Goal: Information Seeking & Learning: Learn about a topic

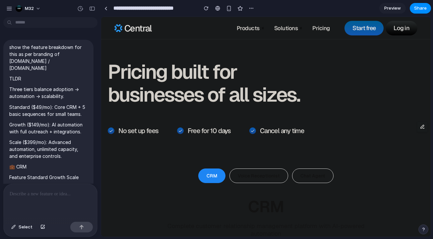
scroll to position [2030, 0]
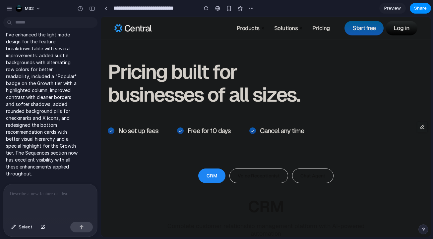
click at [281, 183] on div "CRM Voice Receptionist Chat Agent" at bounding box center [266, 176] width 316 height 15
click at [263, 177] on button "Voice Receptionist" at bounding box center [258, 176] width 59 height 15
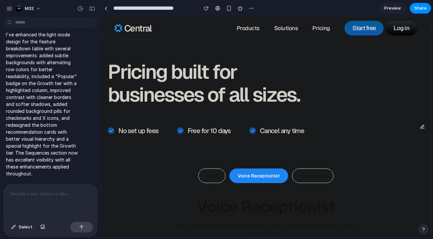
click at [285, 177] on div "CRM Voice Receptionist Chat Agent" at bounding box center [266, 176] width 316 height 15
click at [303, 178] on button "Chat Agent" at bounding box center [312, 176] width 41 height 15
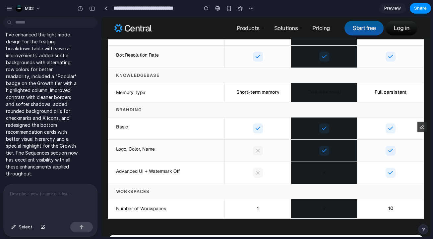
scroll to position [857, 0]
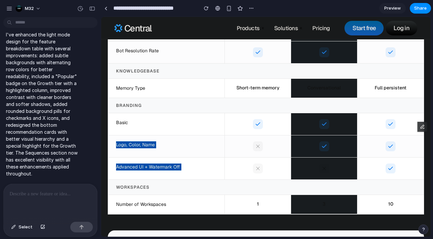
drag, startPoint x: 310, startPoint y: 128, endPoint x: 342, endPoint y: 168, distance: 51.4
click at [342, 168] on div "Branding Basic Logo, Color, Name Advanced UI + Watermark Off" at bounding box center [266, 139] width 316 height 82
click at [316, 142] on div at bounding box center [324, 147] width 66 height 22
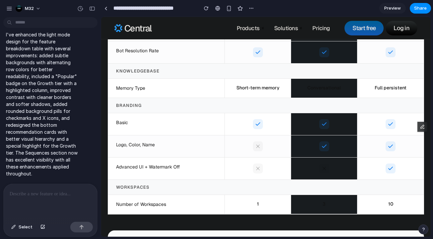
click at [313, 124] on div at bounding box center [323, 124] width 55 height 10
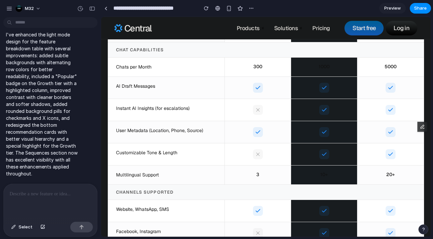
scroll to position [0, 0]
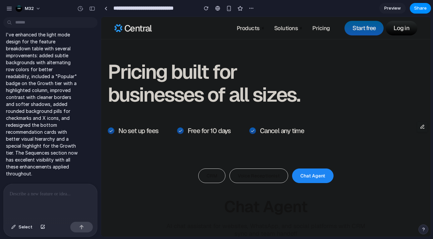
click at [54, 194] on p at bounding box center [51, 194] width 82 height 8
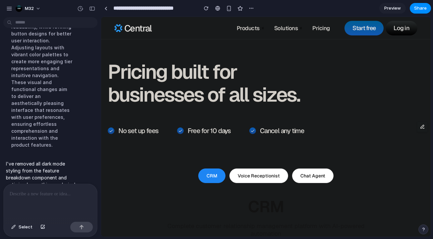
scroll to position [2160, 0]
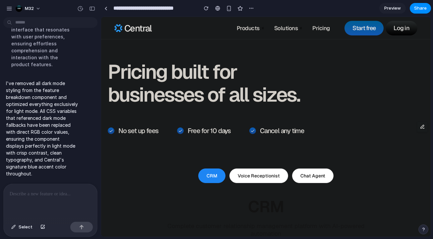
click at [246, 176] on button "Voice Receptionist" at bounding box center [258, 176] width 59 height 15
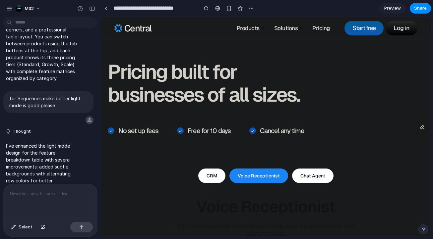
scroll to position [1653, 0]
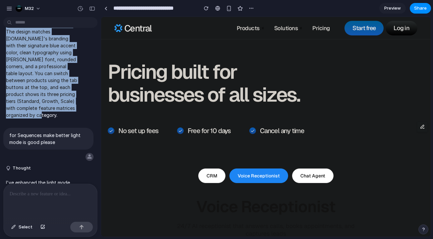
drag, startPoint x: 10, startPoint y: 46, endPoint x: 63, endPoint y: 128, distance: 97.1
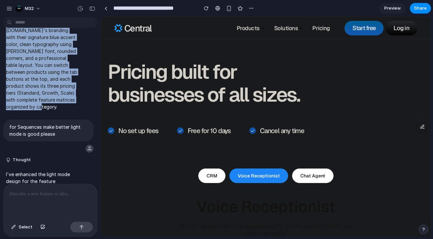
scroll to position [1669, 0]
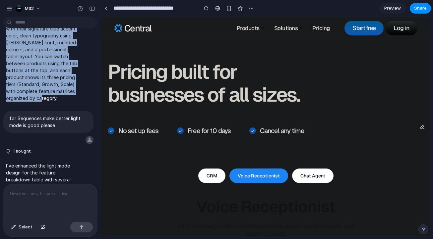
copy div "lore ips dolorsi ametconse adi elit se doe temporin ut lab.etdolorema.ali / eni…"
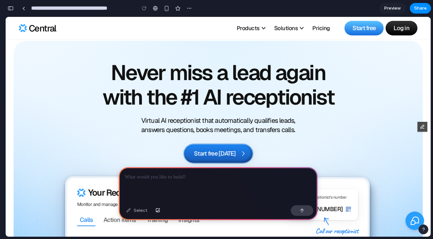
click at [229, 177] on p at bounding box center [218, 177] width 187 height 8
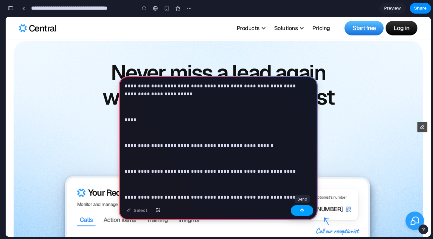
click at [299, 213] on button "button" at bounding box center [302, 211] width 23 height 11
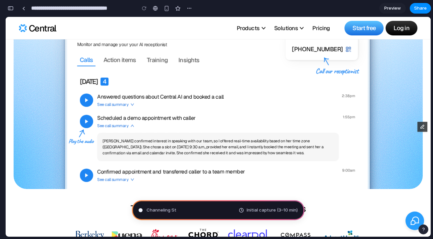
scroll to position [197, 0]
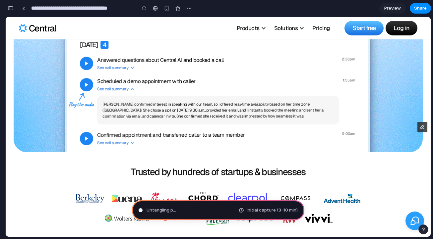
type input "**********"
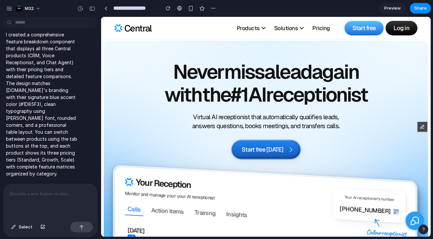
scroll to position [0, 0]
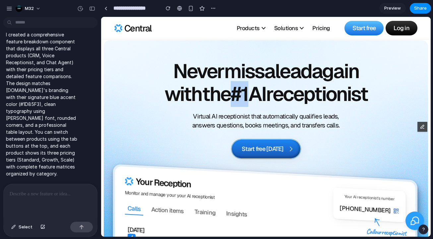
drag, startPoint x: 230, startPoint y: 95, endPoint x: 265, endPoint y: 94, distance: 34.5
click at [259, 94] on h1 "Never miss a lead again with the #1 AI receptionist" at bounding box center [265, 83] width 265 height 46
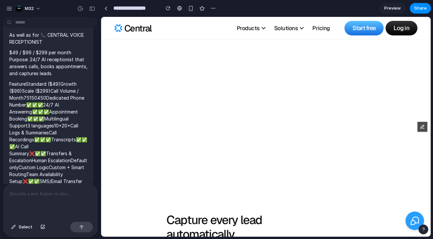
scroll to position [673, 0]
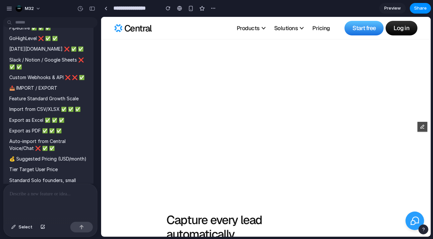
click at [315, 30] on p "Pricing" at bounding box center [320, 29] width 17 height 6
click at [314, 29] on p "Pricing" at bounding box center [320, 29] width 17 height 6
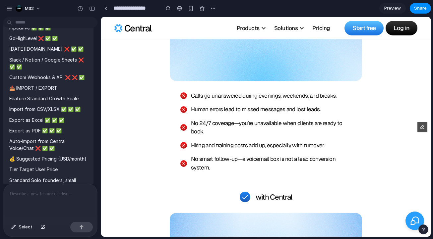
scroll to position [4133, 0]
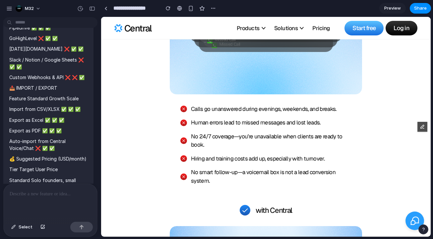
click at [417, 126] on button "button" at bounding box center [422, 127] width 10 height 10
click at [420, 129] on icon "button" at bounding box center [422, 127] width 5 height 5
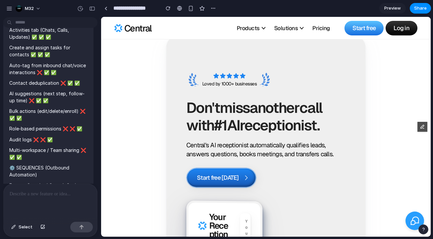
scroll to position [0, 0]
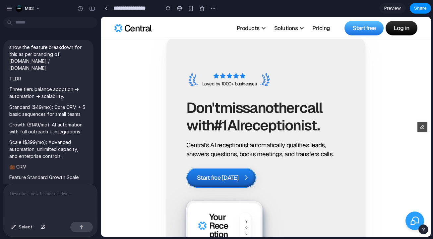
click at [40, 77] on p "TLDR" at bounding box center [48, 78] width 78 height 7
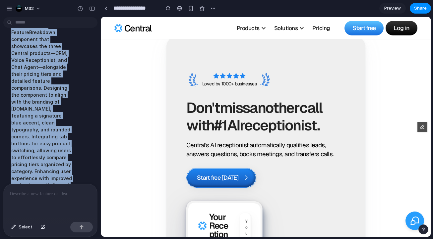
scroll to position [1966, 0]
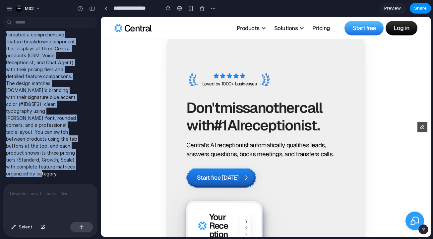
drag, startPoint x: 8, startPoint y: 47, endPoint x: 32, endPoint y: 177, distance: 131.8
copy div "lore ips dolorsi ametconse adi elit se doe temporin ut lab.etdolorema.ali / eni…"
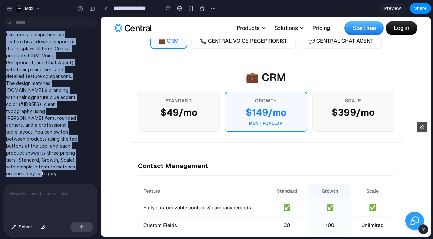
scroll to position [5674, 0]
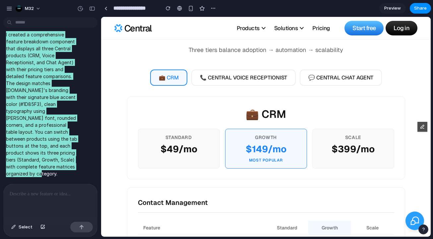
click at [234, 70] on button "📞 CENTRAL VOICE RECEPTIONIST" at bounding box center [243, 78] width 104 height 16
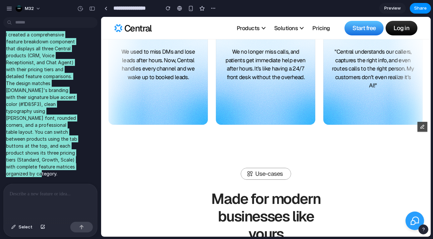
scroll to position [6642, 0]
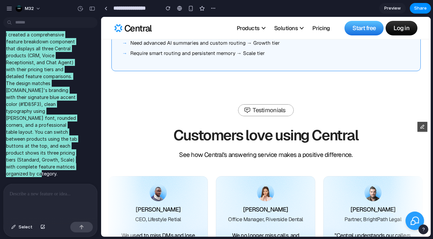
click at [317, 29] on p "Pricing" at bounding box center [320, 29] width 17 height 6
click at [317, 27] on p "Pricing" at bounding box center [320, 29] width 17 height 6
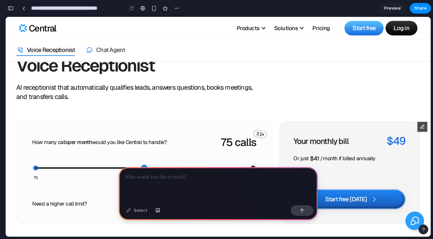
scroll to position [72, 0]
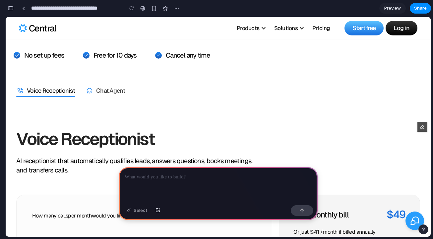
click at [176, 175] on p at bounding box center [218, 177] width 187 height 8
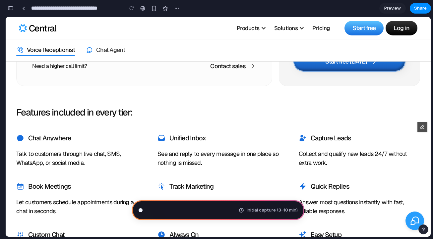
scroll to position [2192, 0]
type input "**********"
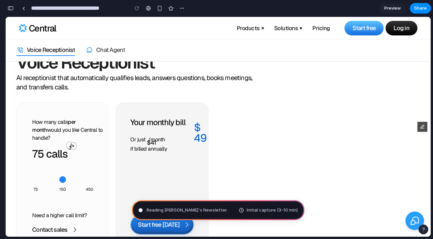
scroll to position [185, 0]
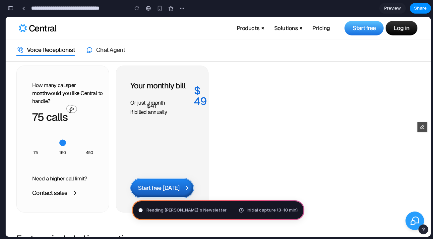
click at [167, 101] on div "Or just $ 41 /month if billed annually" at bounding box center [162, 107] width 64 height 17
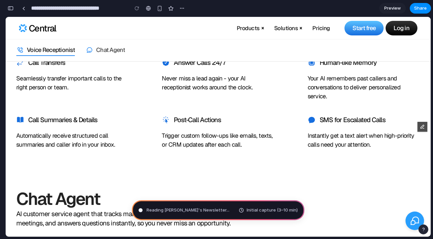
scroll to position [440, 0]
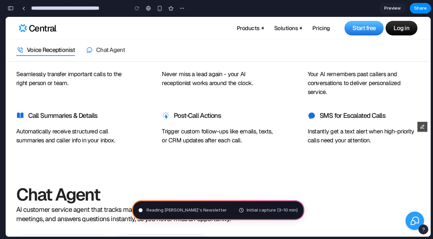
click at [115, 50] on p "Chat Agent" at bounding box center [110, 49] width 29 height 7
click at [106, 55] on link "Chat Agent" at bounding box center [105, 50] width 39 height 11
click at [103, 52] on p "Chat Agent" at bounding box center [110, 49] width 29 height 7
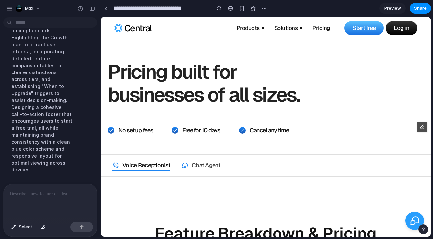
scroll to position [0, 0]
